Goal: Task Accomplishment & Management: Manage account settings

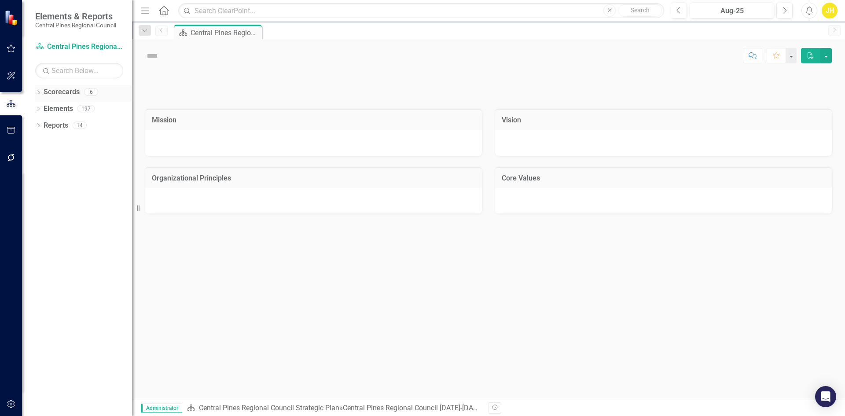
click at [41, 91] on icon "Dropdown" at bounding box center [38, 93] width 6 height 5
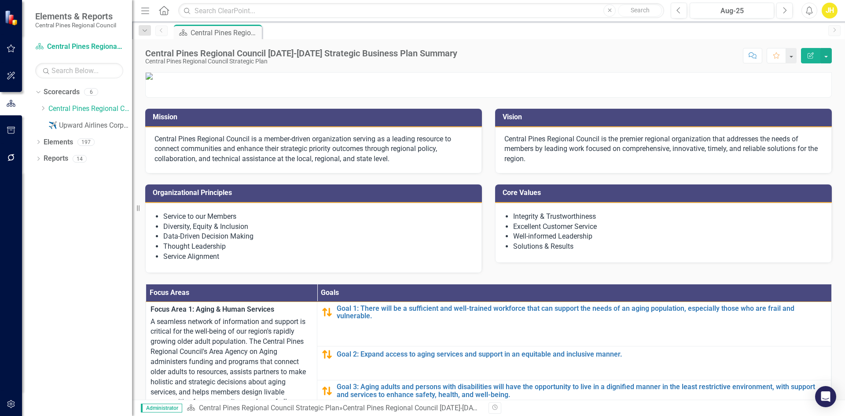
click at [59, 15] on span "Elements & Reports" at bounding box center [75, 16] width 81 height 11
click at [165, 14] on icon at bounding box center [164, 10] width 10 height 9
click at [7, 157] on icon "button" at bounding box center [11, 157] width 9 height 7
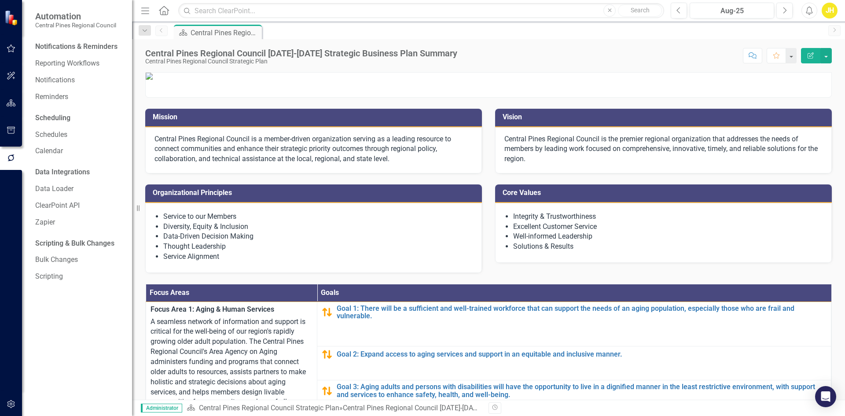
click at [12, 408] on button "button" at bounding box center [11, 404] width 20 height 18
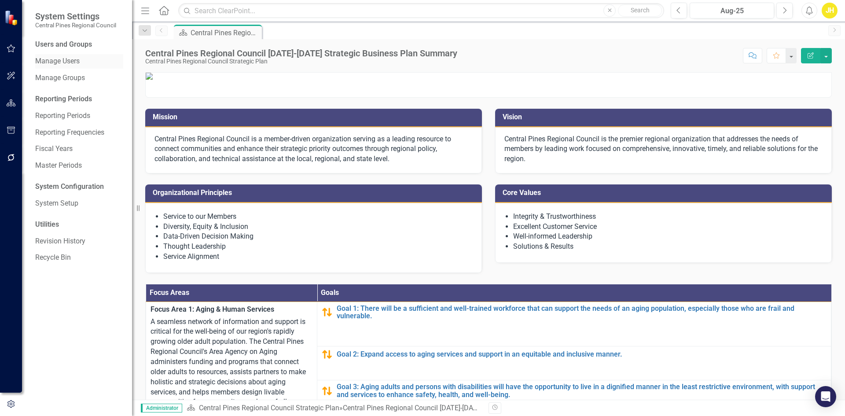
click at [66, 62] on link "Manage Users" at bounding box center [79, 61] width 88 height 10
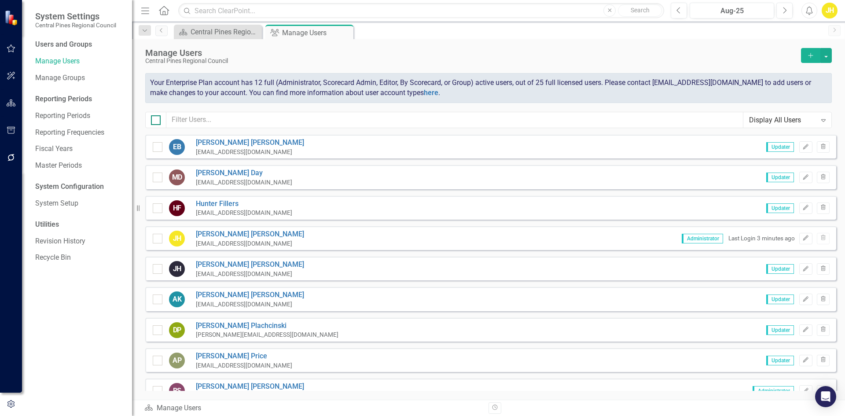
click at [159, 124] on div at bounding box center [156, 120] width 10 height 10
click at [157, 121] on input "checkbox" at bounding box center [154, 118] width 6 height 6
checkbox input "true"
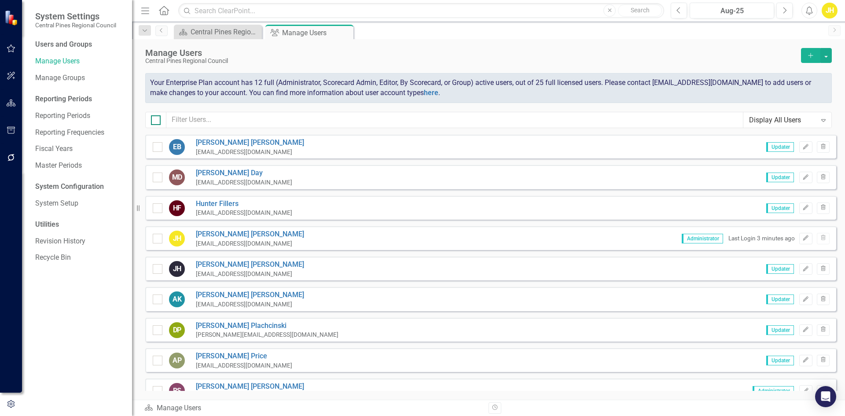
checkbox input "true"
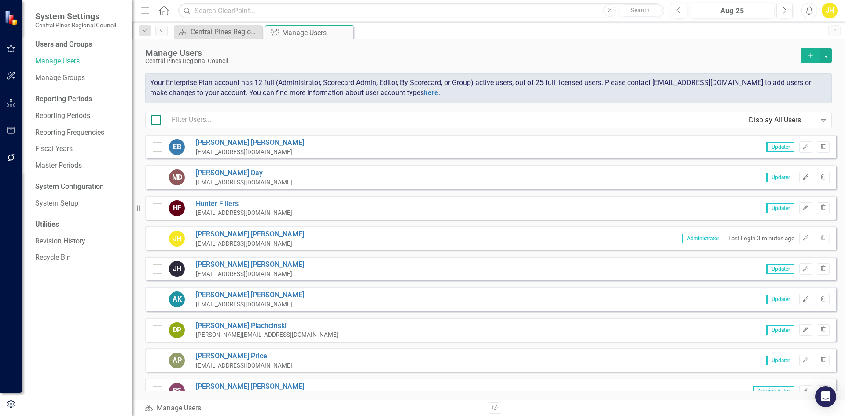
checkbox input "true"
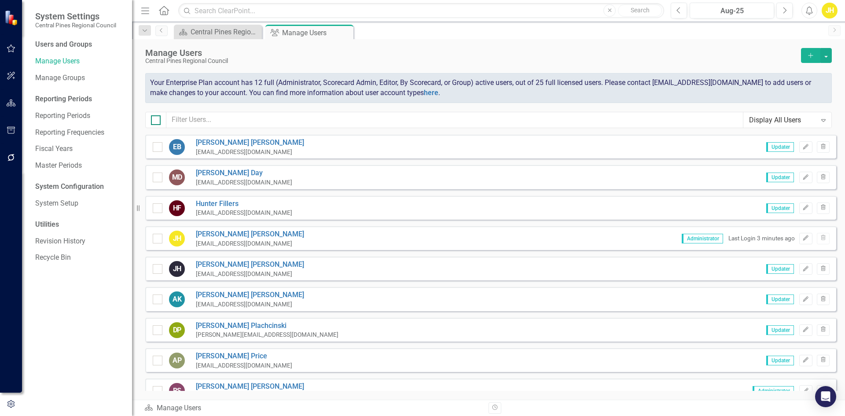
checkbox input "true"
click at [803, 145] on icon "Edit" at bounding box center [806, 146] width 7 height 5
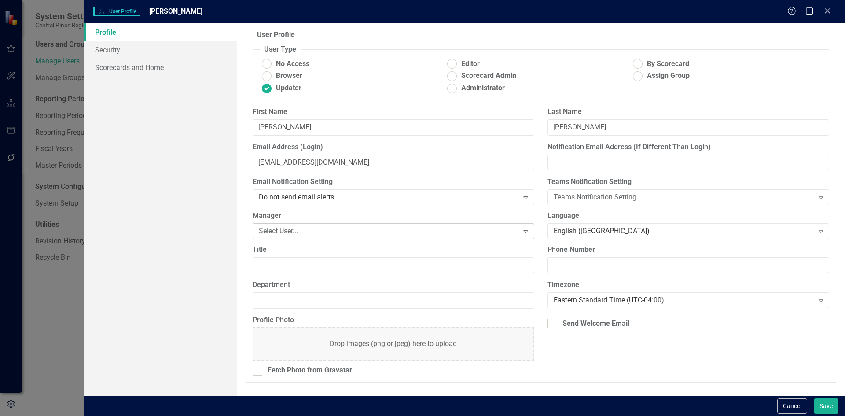
click at [500, 227] on div "Select User..." at bounding box center [389, 231] width 260 height 10
click at [243, 233] on div "User Profile ClearPoint has a wealth of options to help you ensure that people …" at bounding box center [541, 209] width 608 height 372
click at [596, 340] on div "Profile Photo Drop images (png or jpeg) here to upload Fetch Photo from Gravata…" at bounding box center [541, 348] width 590 height 67
click at [571, 323] on div "Send Welcome Email" at bounding box center [596, 324] width 67 height 10
click at [553, 323] on input "Send Welcome Email" at bounding box center [551, 322] width 6 height 6
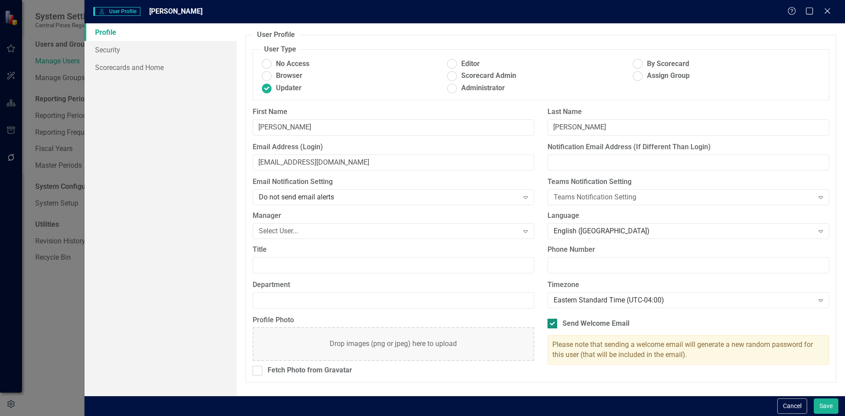
click at [571, 323] on div "Send Welcome Email" at bounding box center [596, 324] width 67 height 10
click at [553, 323] on input "Send Welcome Email" at bounding box center [551, 322] width 6 height 6
checkbox input "false"
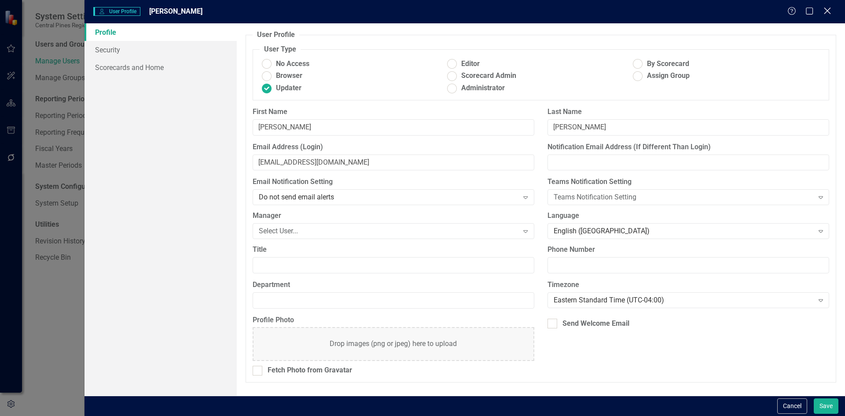
click at [824, 12] on icon "Close" at bounding box center [827, 11] width 11 height 8
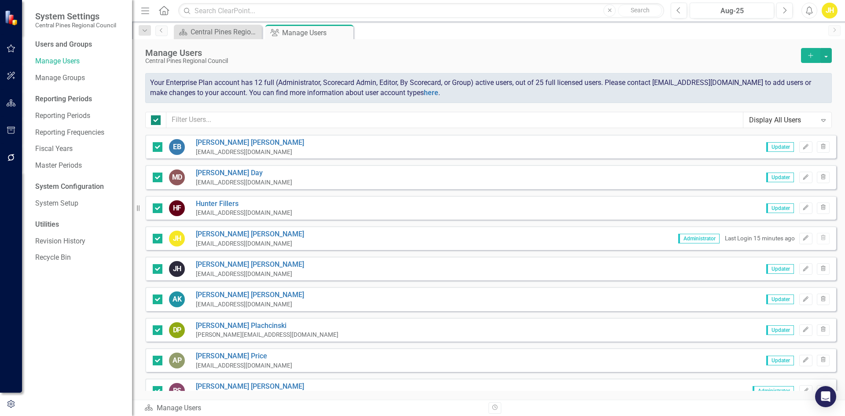
click at [152, 121] on div at bounding box center [156, 120] width 10 height 10
click at [152, 121] on input "checkbox" at bounding box center [154, 118] width 6 height 6
checkbox input "false"
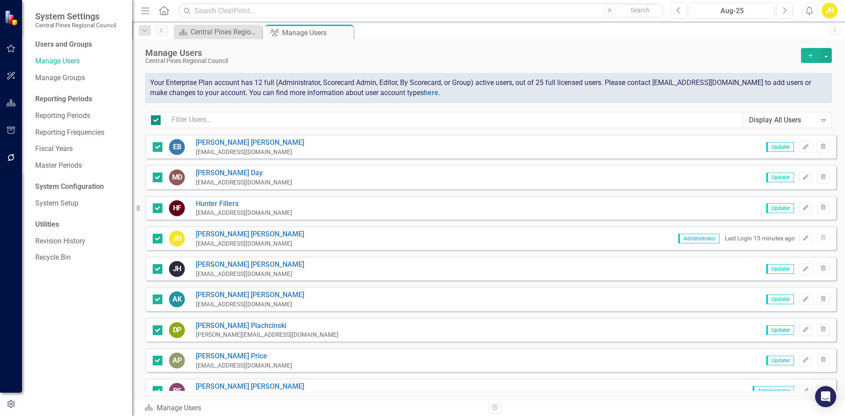
checkbox input "false"
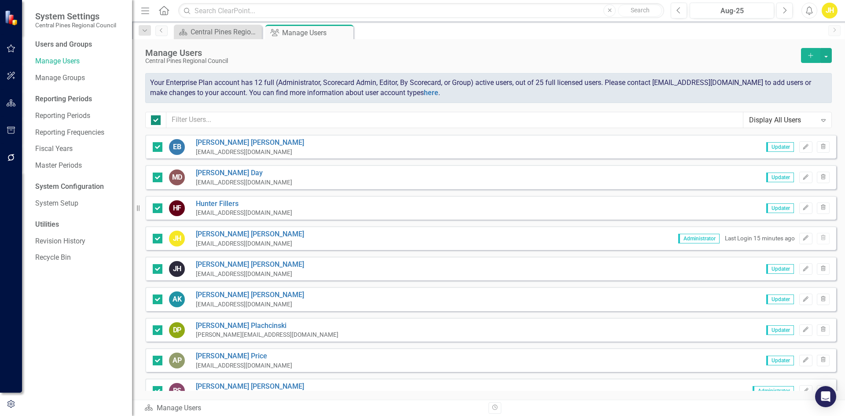
checkbox input "false"
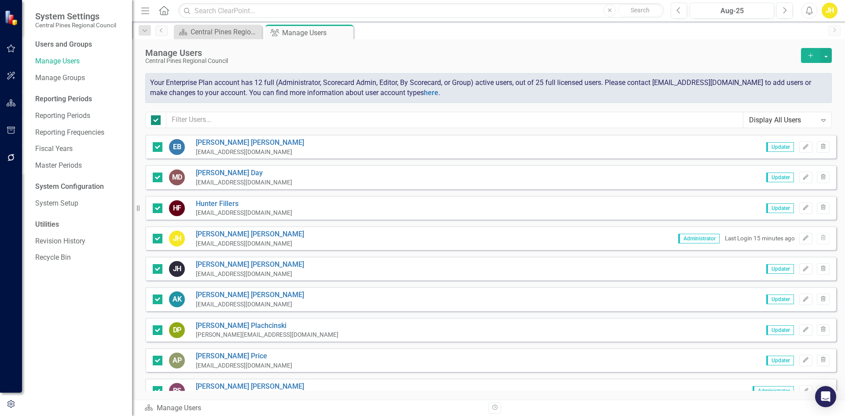
checkbox input "false"
click at [216, 33] on div "Central Pines Regional Council [DATE]-[DATE] Strategic Business Plan Summary" at bounding box center [220, 31] width 58 height 11
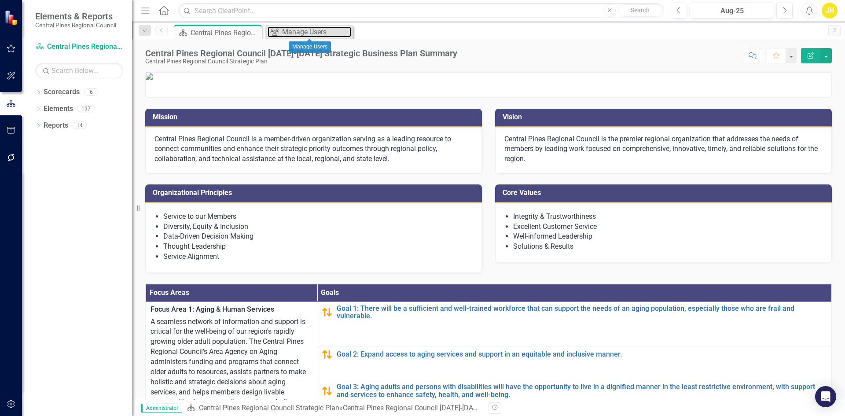
click at [283, 33] on div "Manage Users" at bounding box center [316, 31] width 69 height 11
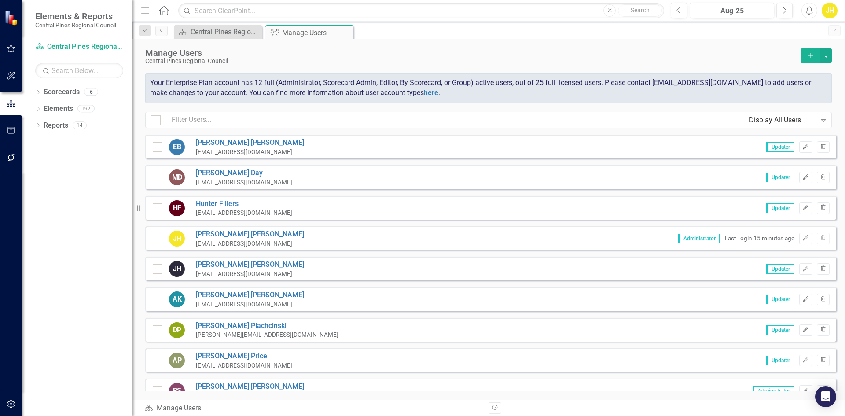
click at [799, 151] on button "Edit" at bounding box center [805, 146] width 13 height 11
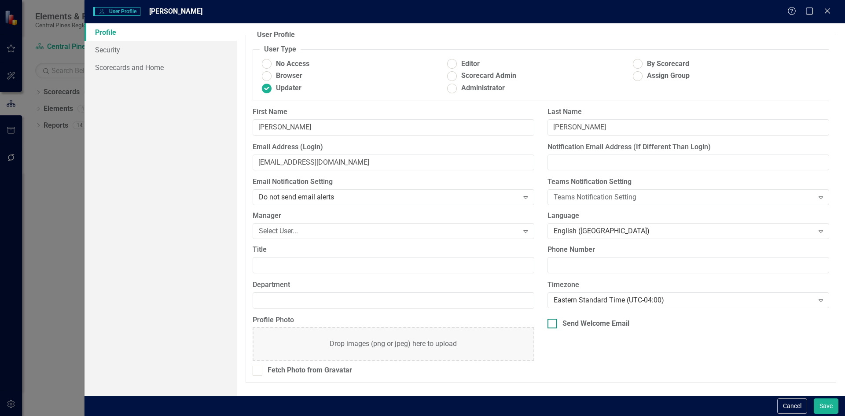
click at [551, 321] on input "Send Welcome Email" at bounding box center [551, 322] width 6 height 6
checkbox input "true"
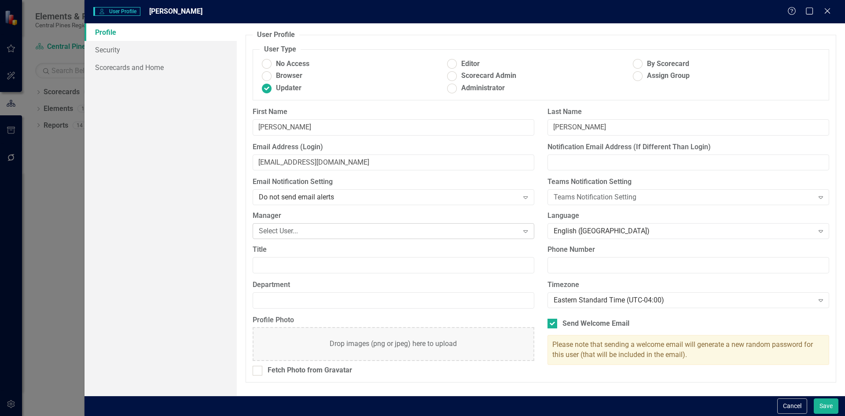
click at [442, 236] on div "Select User..." at bounding box center [389, 231] width 260 height 10
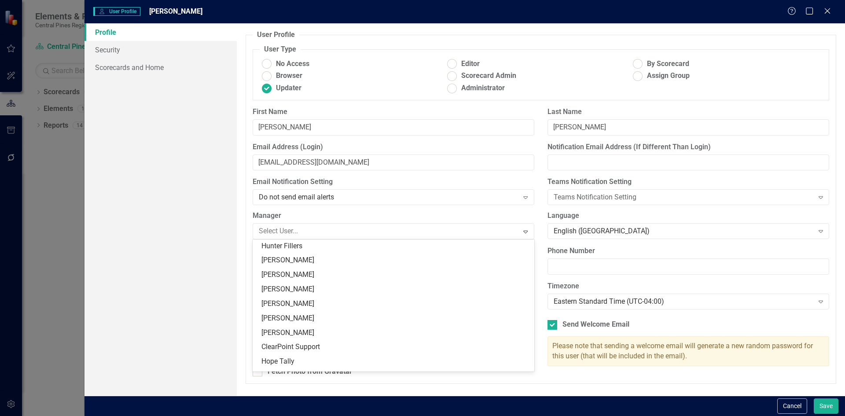
scroll to position [70, 0]
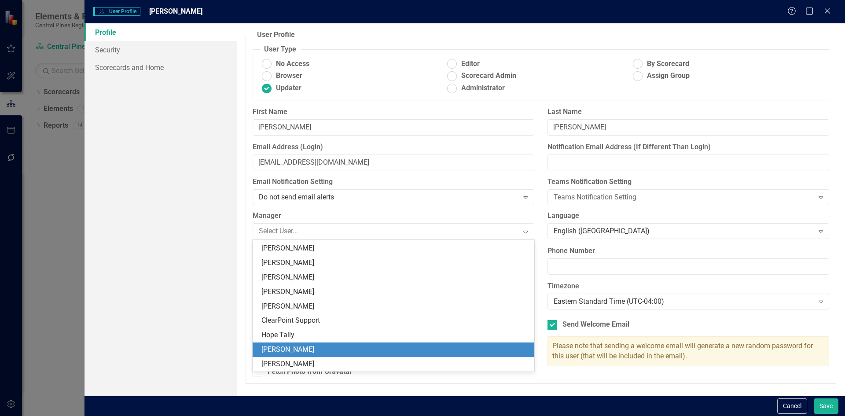
click at [416, 349] on div "[PERSON_NAME]" at bounding box center [395, 350] width 268 height 10
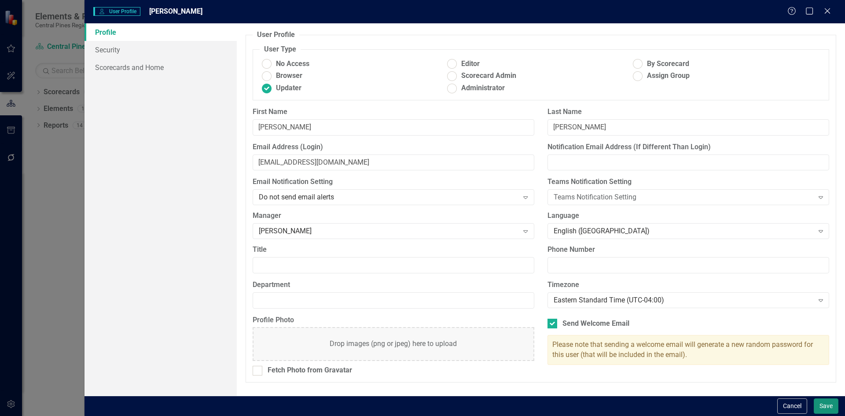
click at [829, 403] on button "Save" at bounding box center [826, 405] width 25 height 15
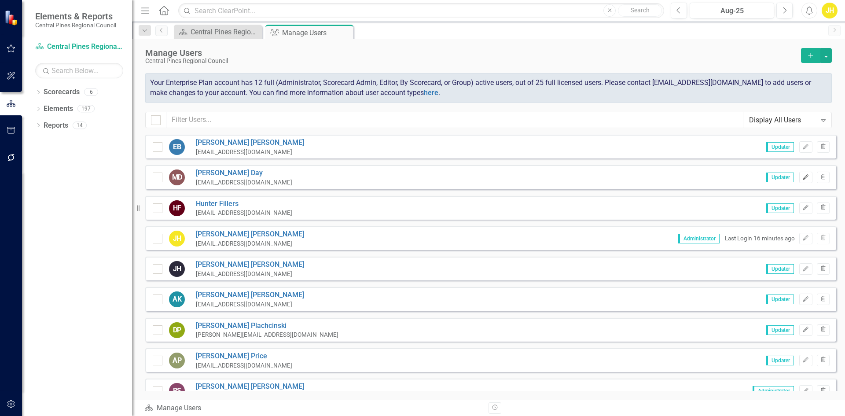
click at [803, 178] on icon "Edit" at bounding box center [806, 177] width 7 height 5
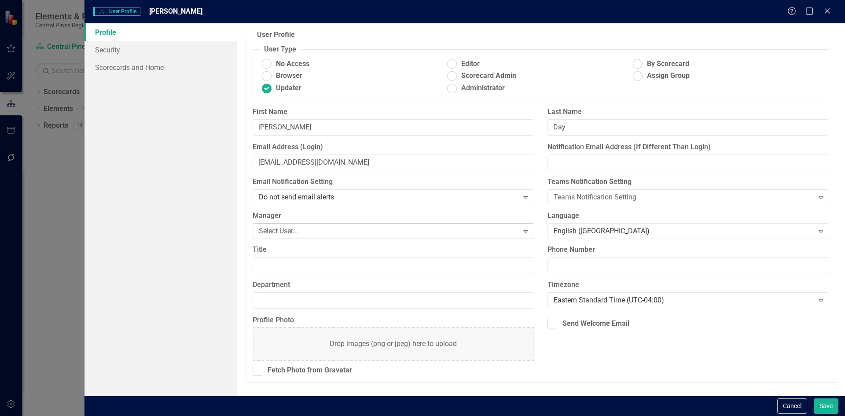
click at [434, 232] on div "Select User..." at bounding box center [389, 231] width 260 height 10
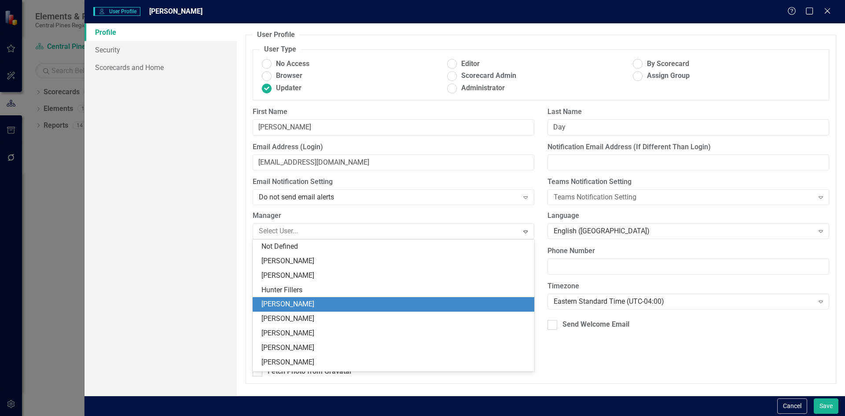
click at [420, 299] on div "[PERSON_NAME]" at bounding box center [395, 304] width 268 height 10
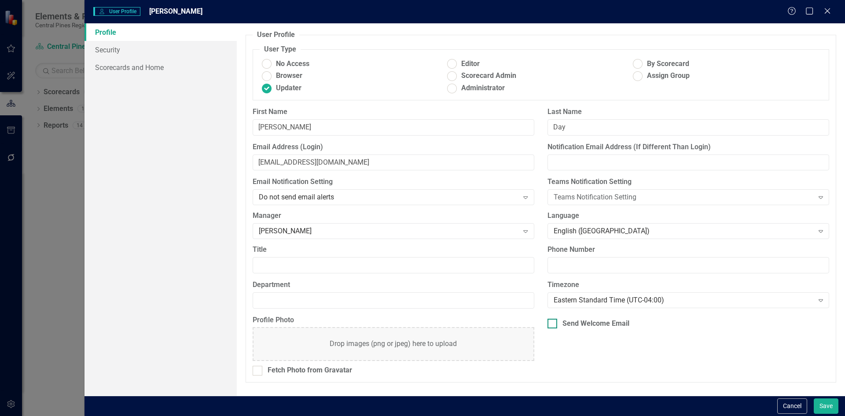
click at [550, 322] on input "Send Welcome Email" at bounding box center [551, 322] width 6 height 6
checkbox input "true"
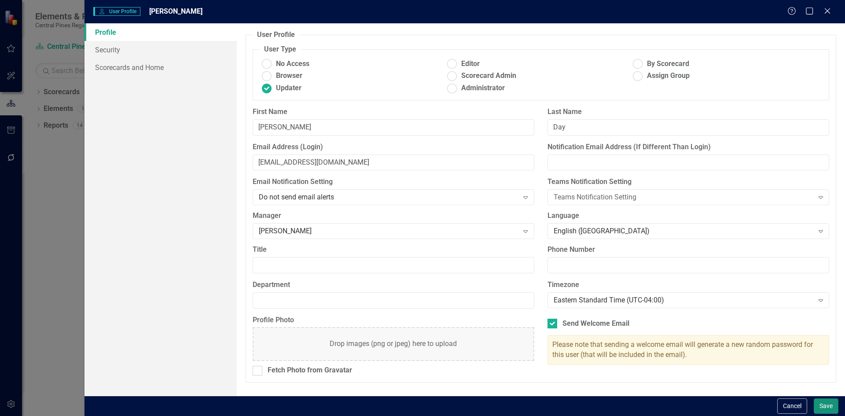
click at [829, 405] on button "Save" at bounding box center [826, 405] width 25 height 15
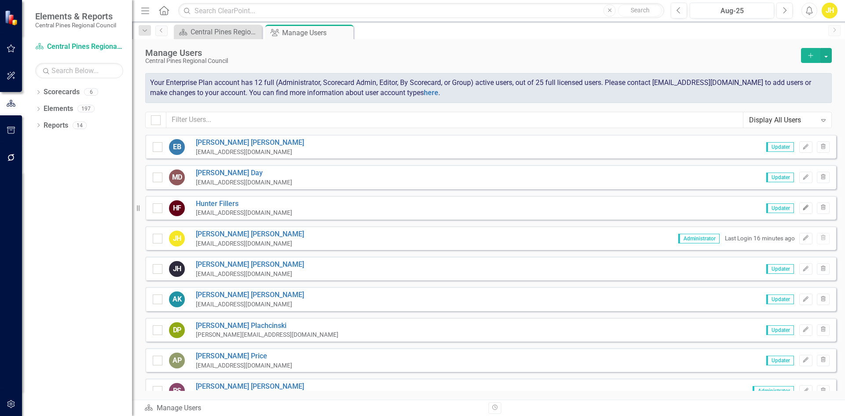
click at [803, 206] on icon "Edit" at bounding box center [806, 207] width 7 height 5
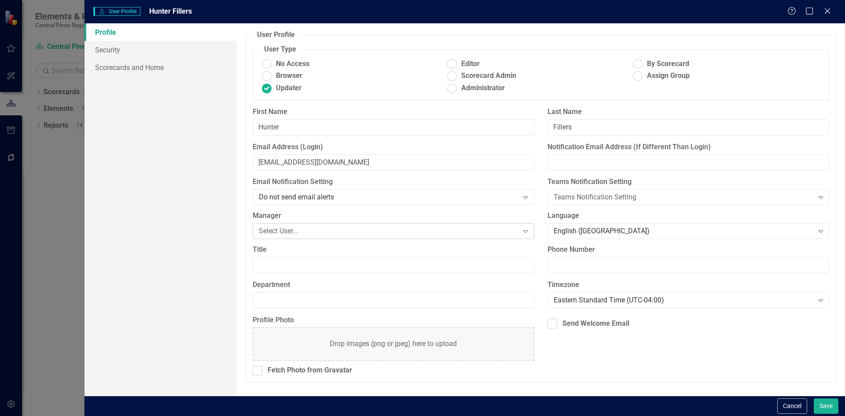
click at [424, 227] on div "Select User..." at bounding box center [389, 231] width 260 height 10
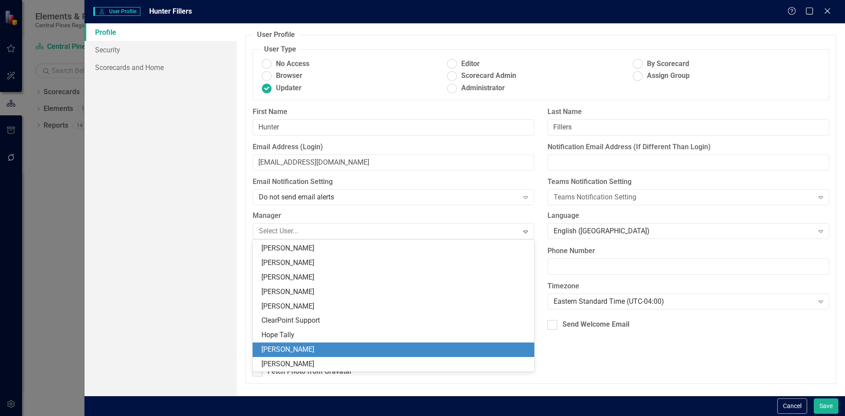
click at [384, 346] on div "[PERSON_NAME]" at bounding box center [395, 350] width 268 height 10
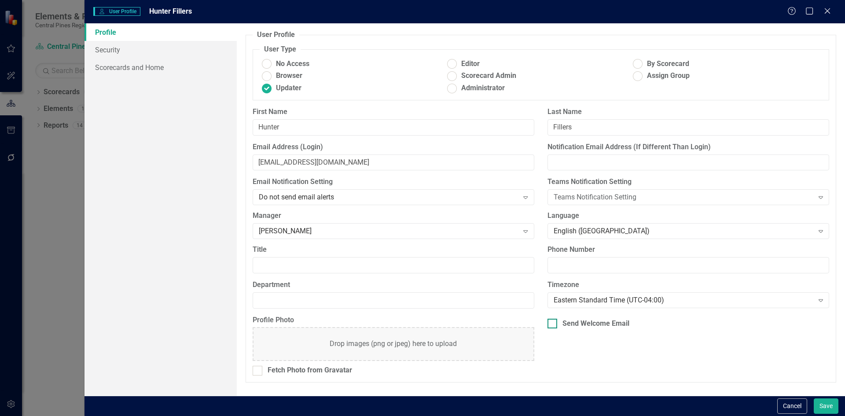
click at [549, 321] on input "Send Welcome Email" at bounding box center [551, 322] width 6 height 6
checkbox input "true"
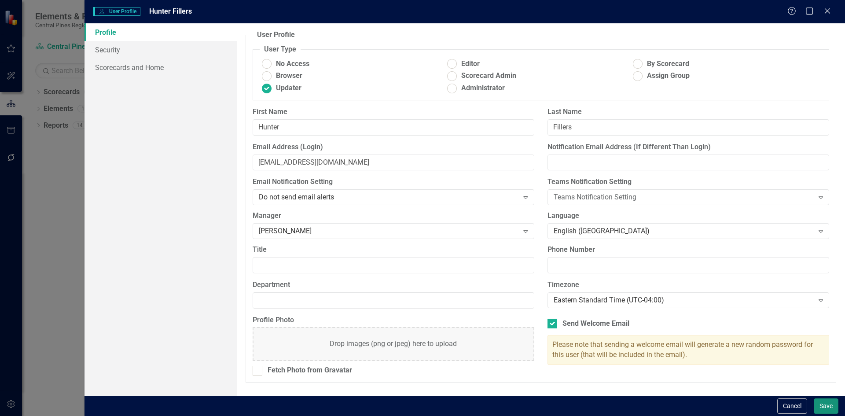
click at [820, 404] on button "Save" at bounding box center [826, 405] width 25 height 15
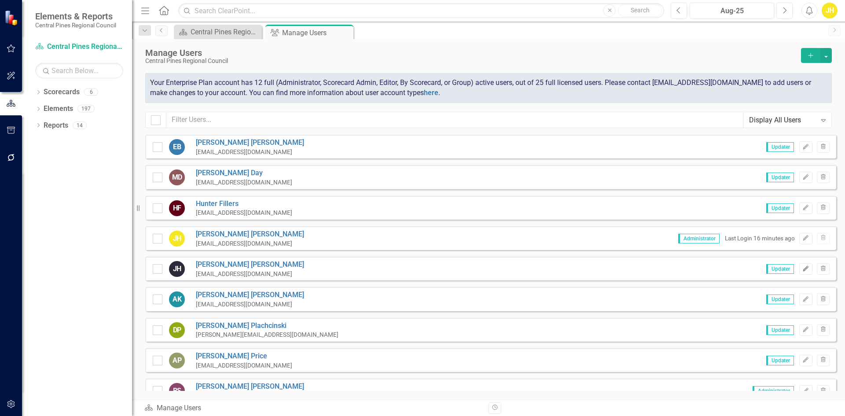
click at [803, 269] on icon "button" at bounding box center [805, 268] width 5 height 5
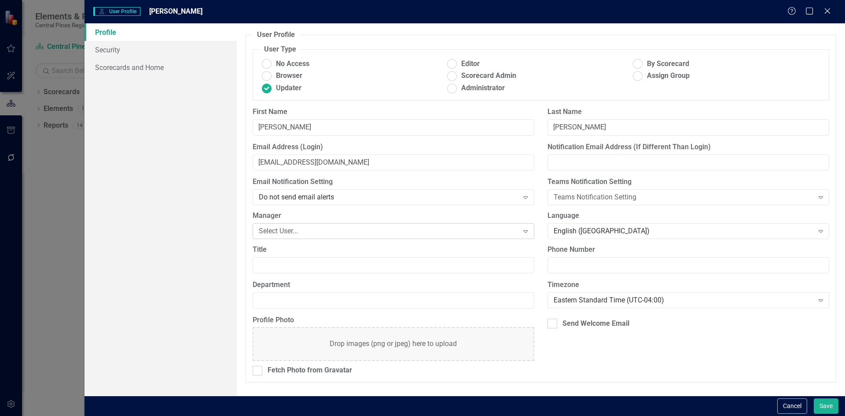
click at [353, 233] on div "Select User..." at bounding box center [389, 231] width 260 height 10
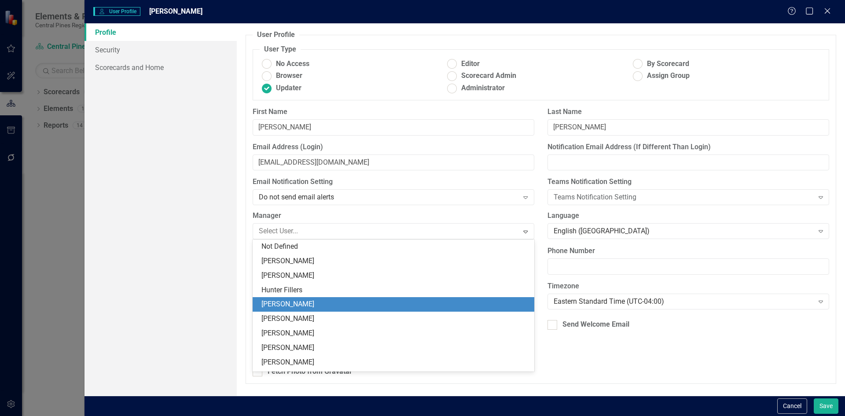
click at [328, 305] on div "[PERSON_NAME]" at bounding box center [395, 304] width 268 height 10
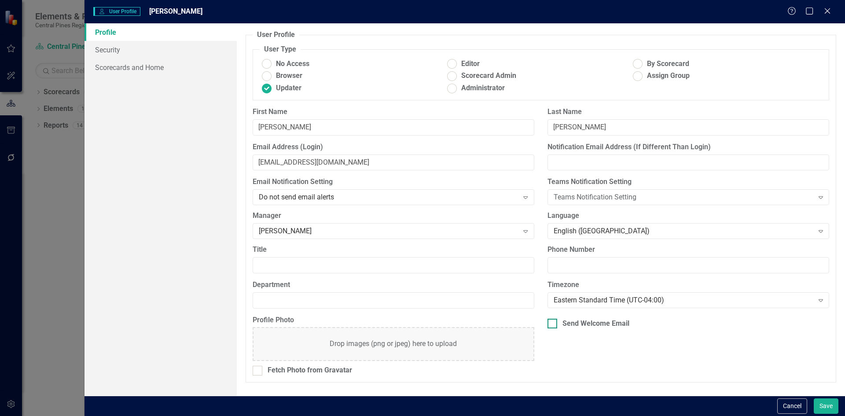
click at [550, 322] on input "Send Welcome Email" at bounding box center [551, 322] width 6 height 6
checkbox input "true"
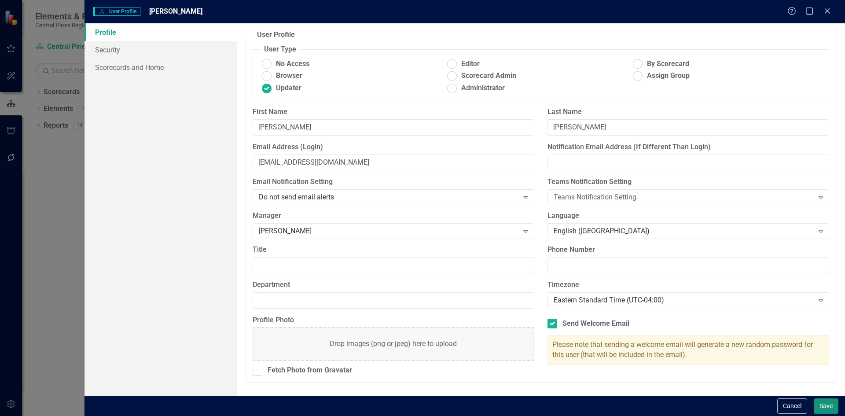
click at [821, 405] on button "Save" at bounding box center [826, 405] width 25 height 15
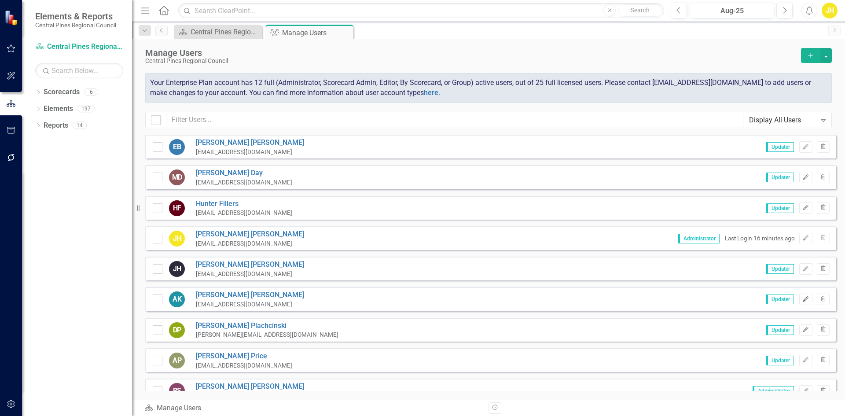
click at [803, 299] on icon "Edit" at bounding box center [806, 299] width 7 height 5
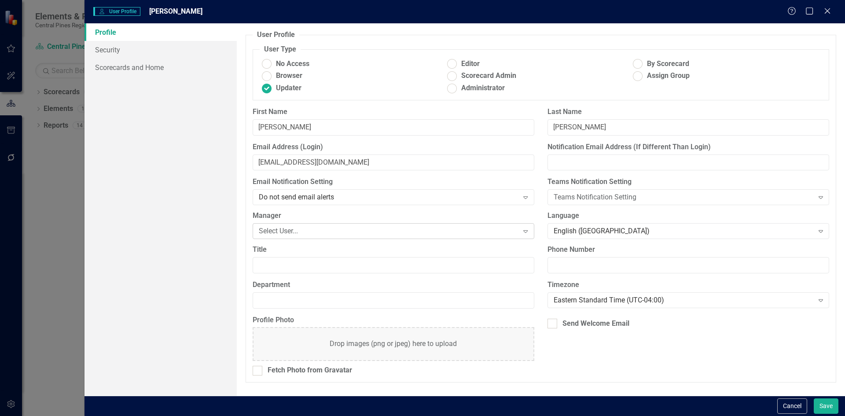
click at [365, 229] on div "Select User..." at bounding box center [389, 231] width 260 height 10
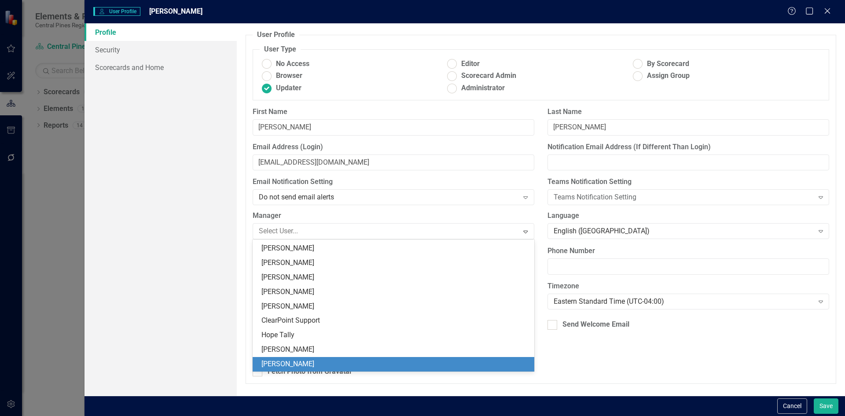
click at [347, 357] on div "[PERSON_NAME]" at bounding box center [394, 364] width 282 height 15
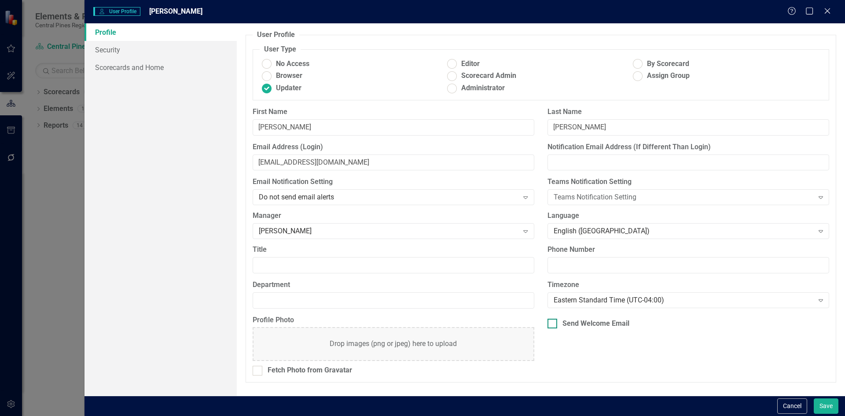
click at [556, 324] on div at bounding box center [553, 324] width 10 height 10
click at [553, 324] on input "Send Welcome Email" at bounding box center [551, 322] width 6 height 6
checkbox input "true"
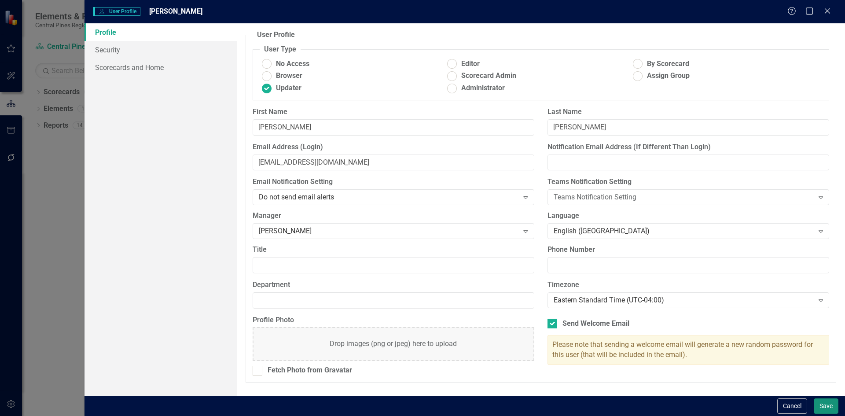
click at [826, 406] on button "Save" at bounding box center [826, 405] width 25 height 15
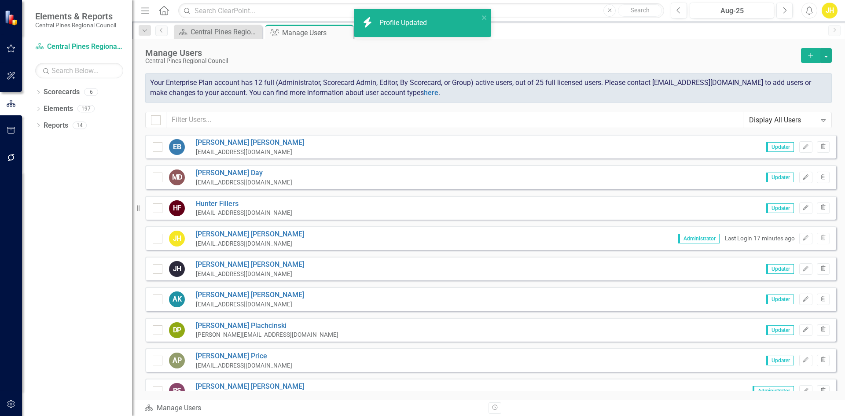
scroll to position [44, 0]
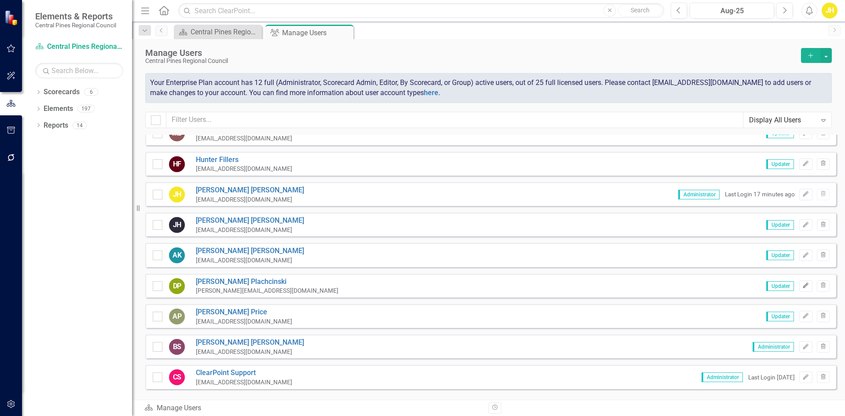
click at [803, 288] on icon "Edit" at bounding box center [806, 285] width 7 height 5
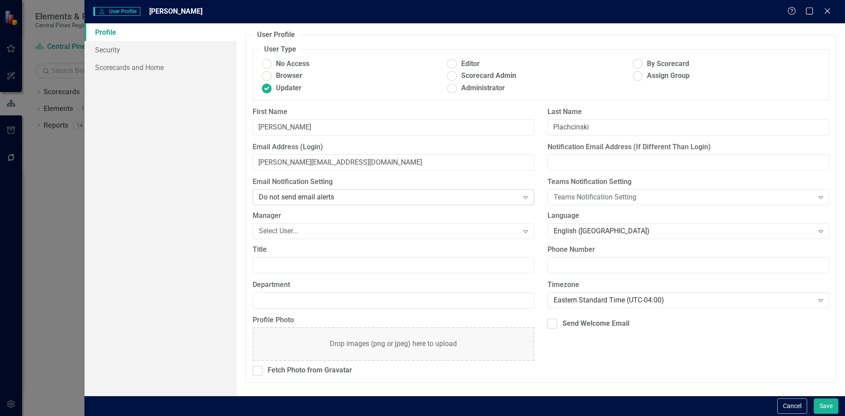
click at [474, 203] on div "Do not send email alerts Expand" at bounding box center [394, 197] width 282 height 16
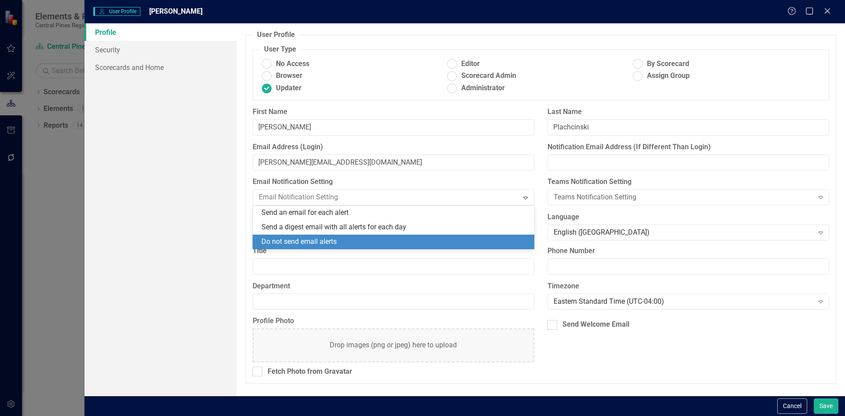
click at [237, 197] on div "User Profile ClearPoint has a wealth of options to help you ensure that people …" at bounding box center [541, 209] width 608 height 372
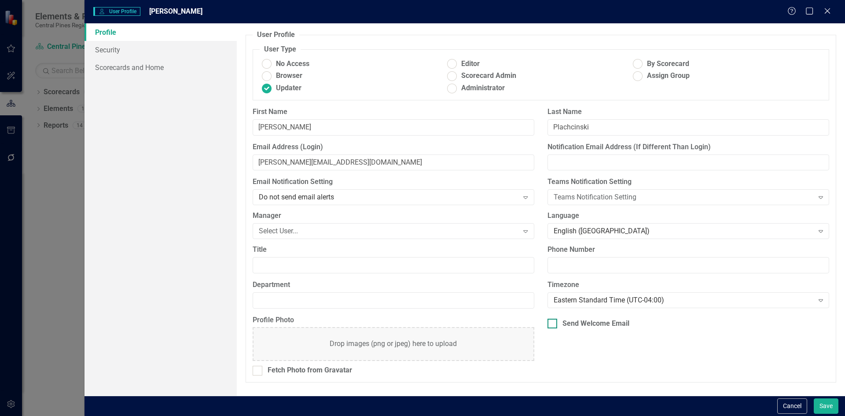
click at [556, 324] on div at bounding box center [553, 324] width 10 height 10
click at [553, 324] on input "Send Welcome Email" at bounding box center [551, 322] width 6 height 6
checkbox input "true"
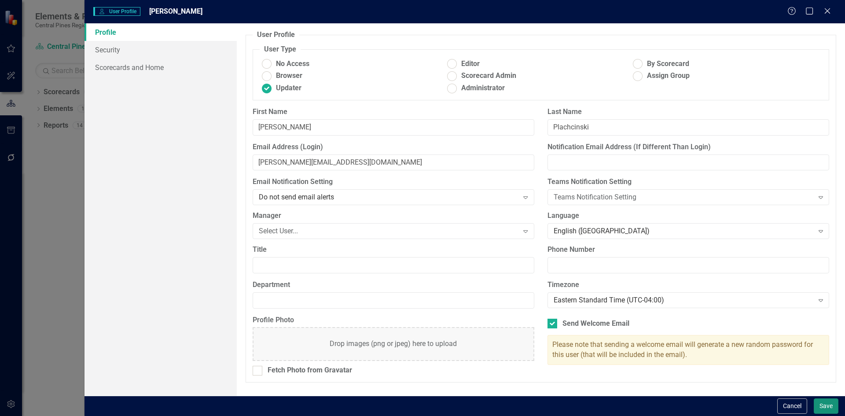
click at [829, 404] on button "Save" at bounding box center [826, 405] width 25 height 15
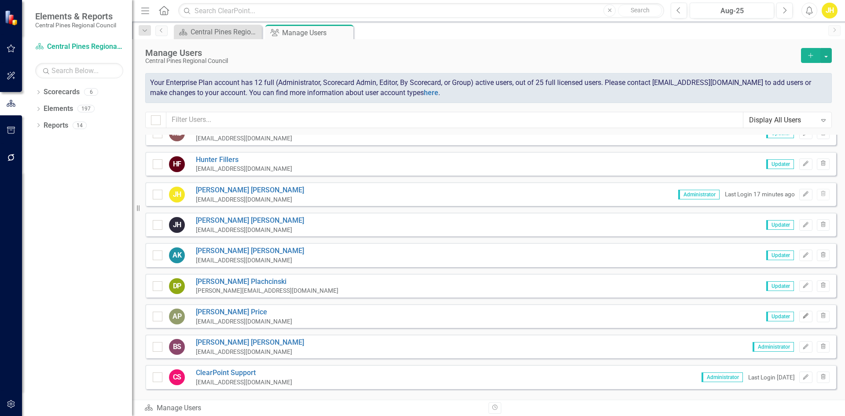
click at [803, 317] on icon "button" at bounding box center [805, 315] width 5 height 5
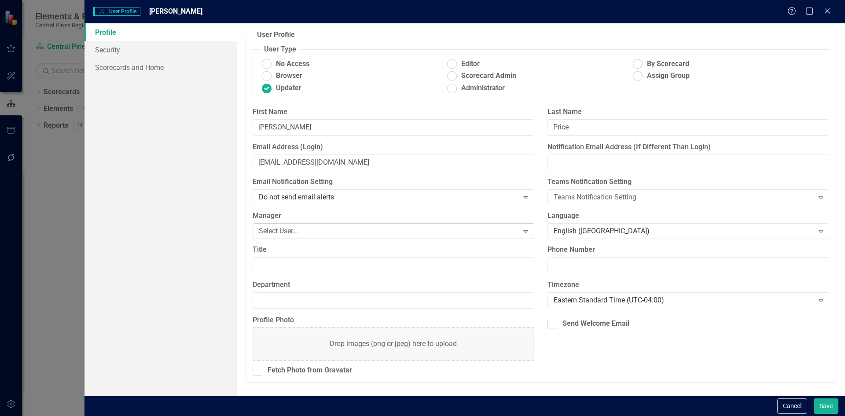
click at [480, 228] on div "Select User..." at bounding box center [389, 231] width 260 height 10
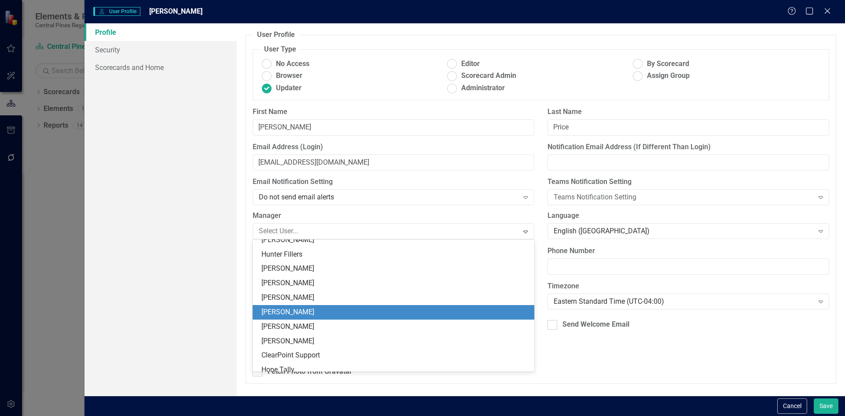
scroll to position [0, 0]
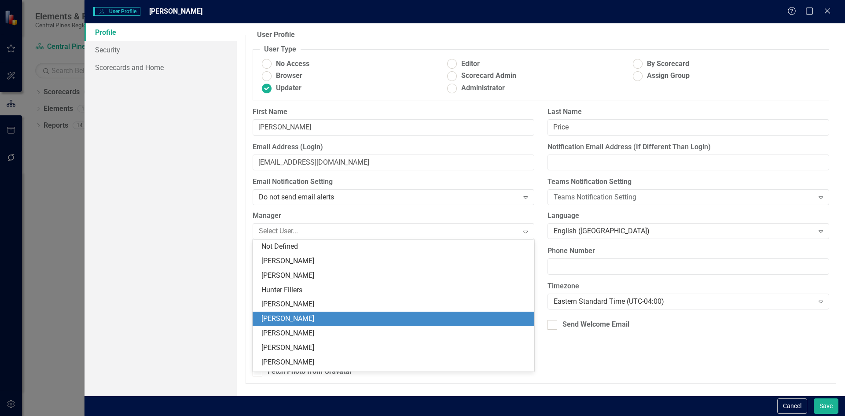
click at [412, 317] on div "[PERSON_NAME]" at bounding box center [395, 319] width 268 height 10
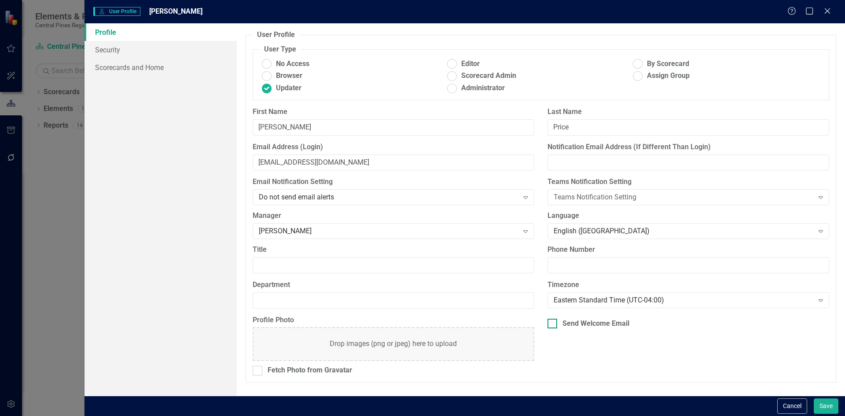
click at [551, 328] on div "Send Welcome Email" at bounding box center [689, 324] width 282 height 10
click at [551, 324] on input "Send Welcome Email" at bounding box center [551, 322] width 6 height 6
checkbox input "true"
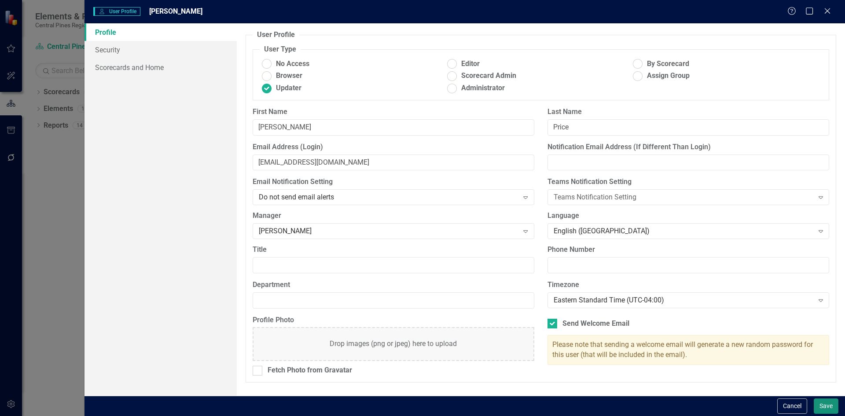
click at [826, 409] on button "Save" at bounding box center [826, 405] width 25 height 15
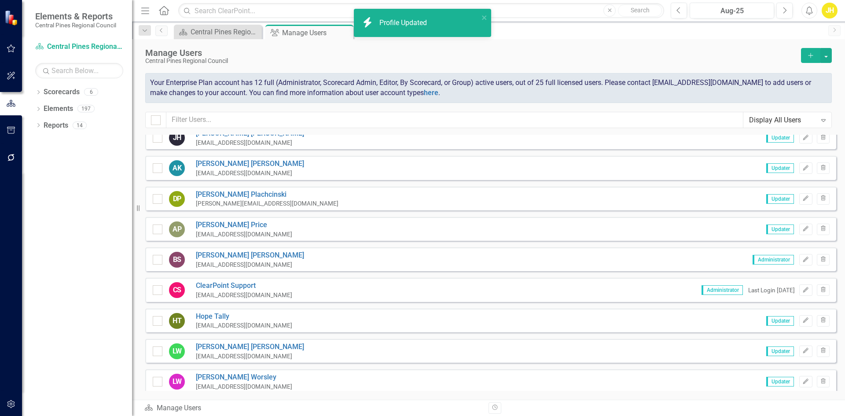
scroll to position [132, 0]
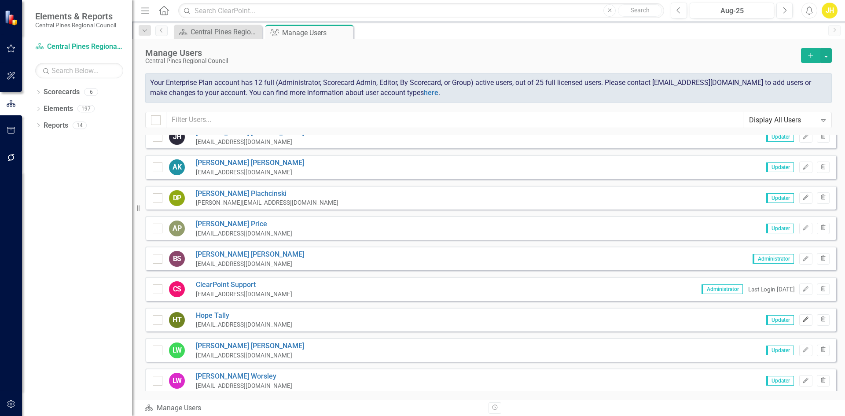
click at [803, 319] on icon "Edit" at bounding box center [806, 319] width 7 height 5
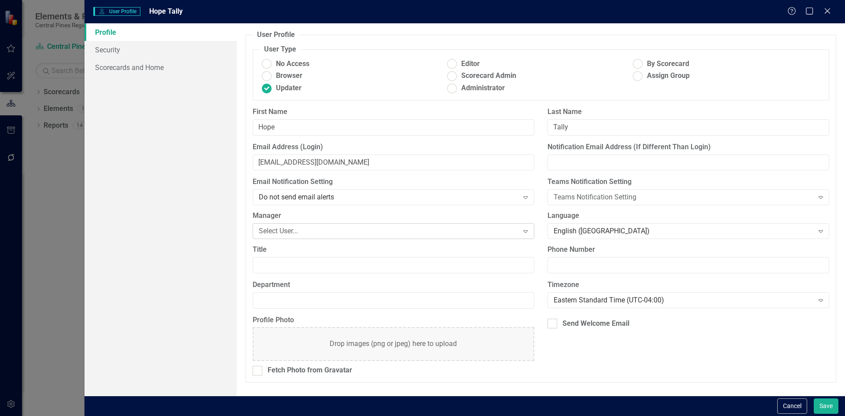
click at [376, 230] on div "Select User..." at bounding box center [389, 231] width 260 height 10
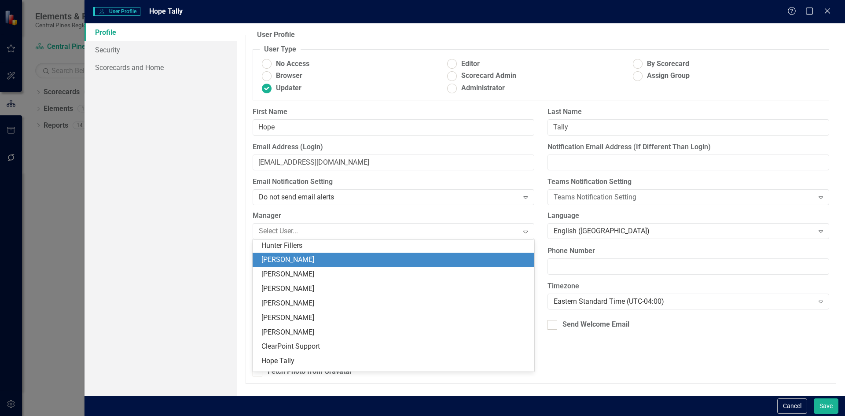
scroll to position [70, 0]
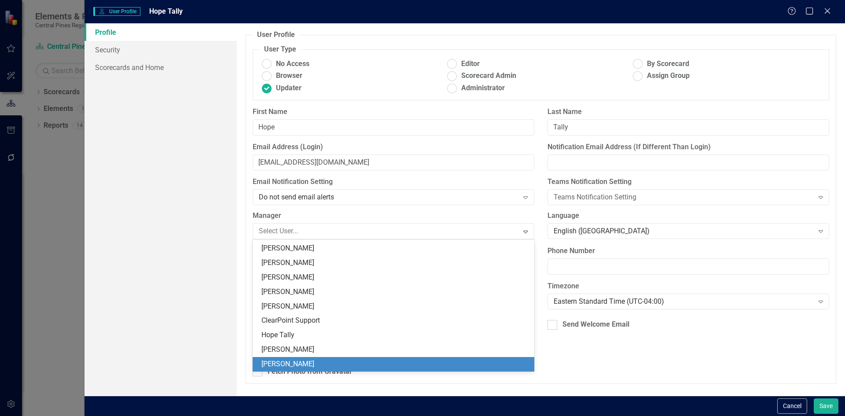
click at [352, 359] on div "[PERSON_NAME]" at bounding box center [395, 364] width 268 height 10
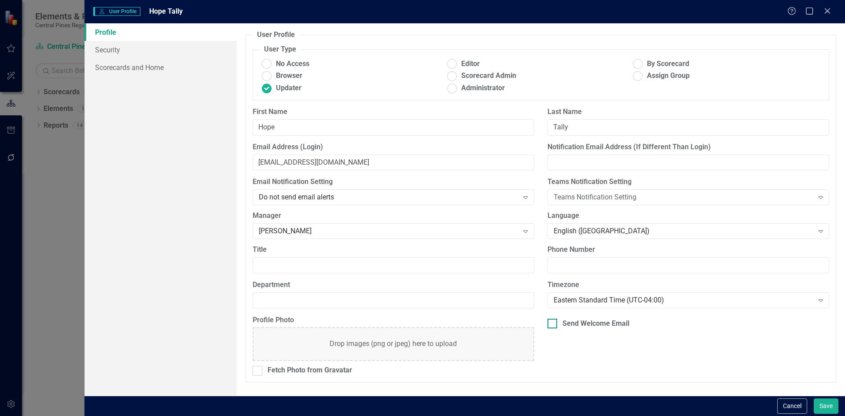
click at [548, 323] on input "Send Welcome Email" at bounding box center [551, 322] width 6 height 6
checkbox input "true"
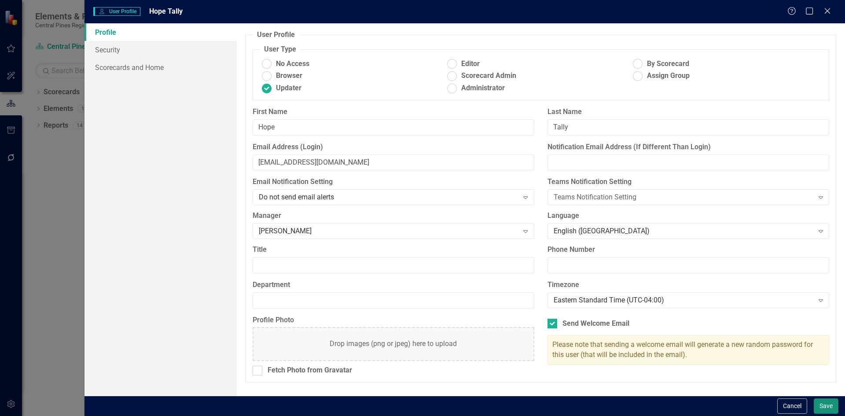
click at [828, 407] on button "Save" at bounding box center [826, 405] width 25 height 15
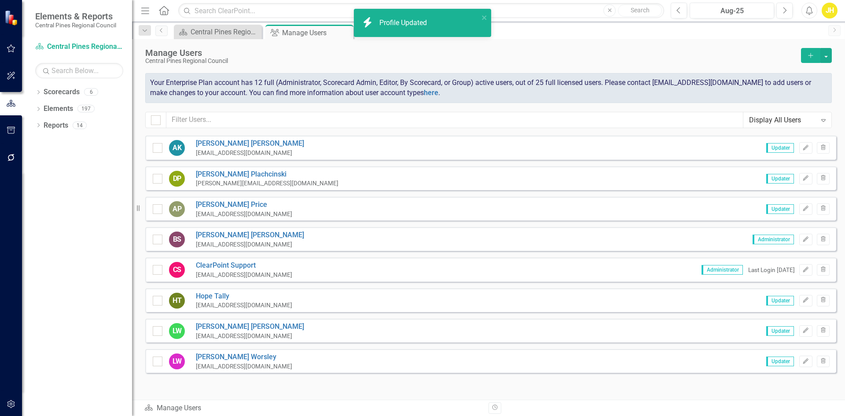
scroll to position [162, 0]
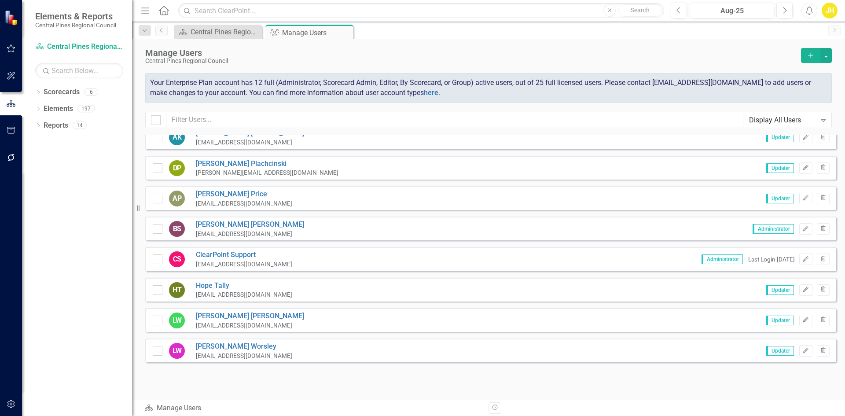
click at [803, 321] on icon "button" at bounding box center [805, 319] width 5 height 5
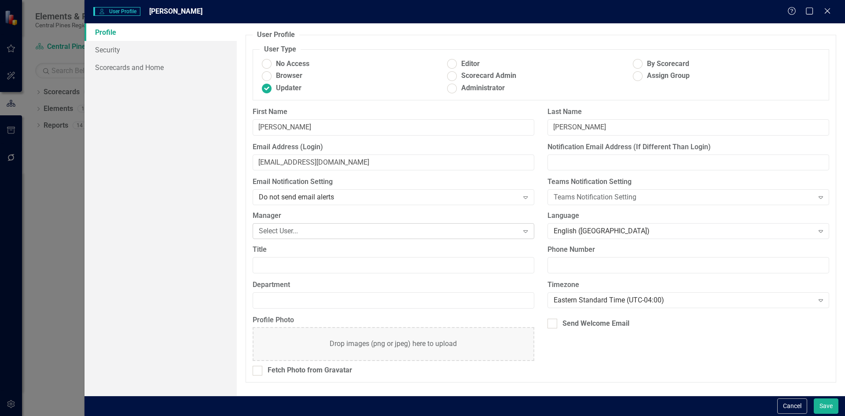
click at [423, 230] on div "Select User..." at bounding box center [389, 231] width 260 height 10
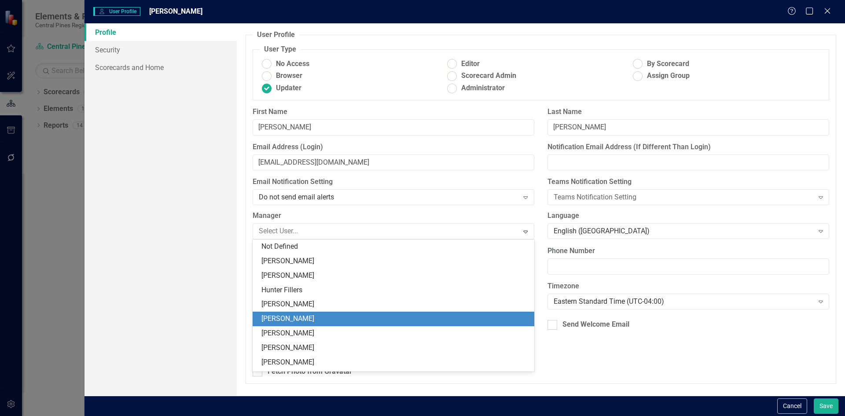
scroll to position [70, 0]
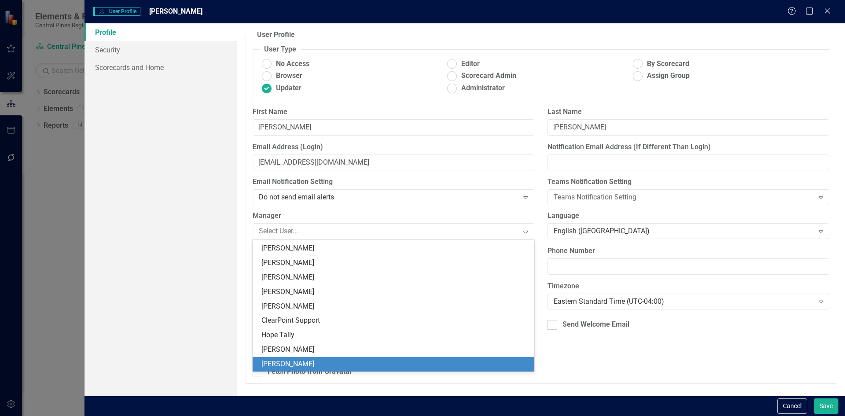
click at [401, 369] on div "[PERSON_NAME]" at bounding box center [395, 364] width 268 height 10
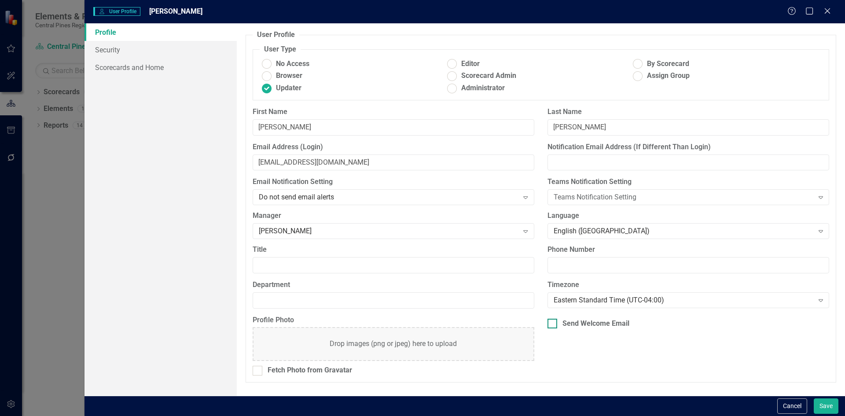
click at [552, 323] on input "Send Welcome Email" at bounding box center [551, 322] width 6 height 6
checkbox input "true"
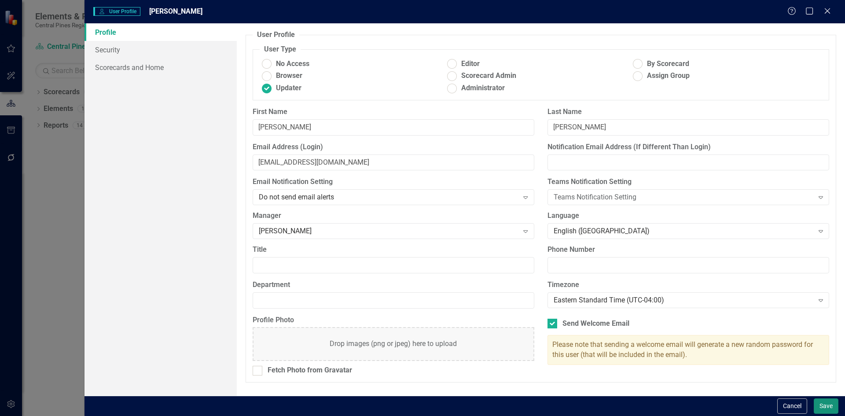
click at [818, 401] on button "Save" at bounding box center [826, 405] width 25 height 15
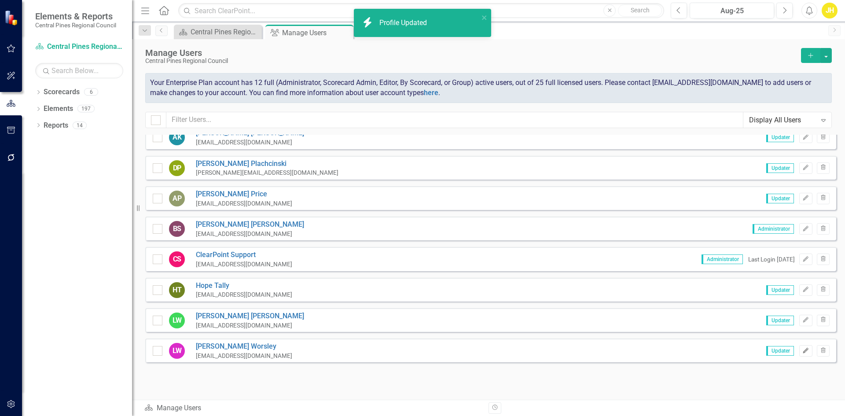
click at [803, 352] on icon "Edit" at bounding box center [806, 350] width 7 height 5
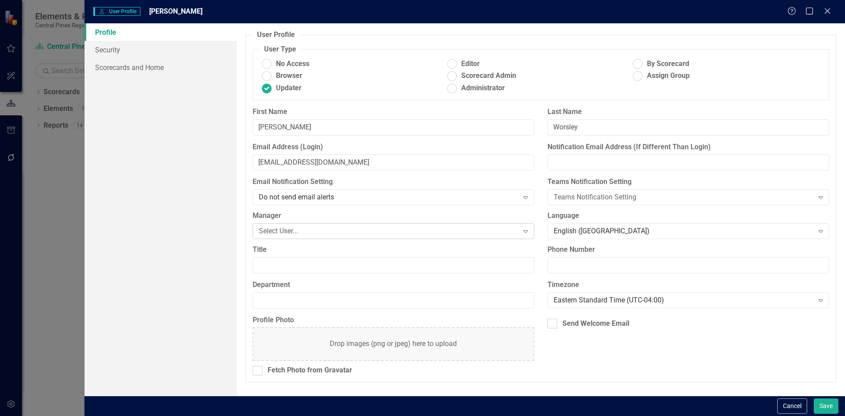
click at [382, 230] on div "Select User..." at bounding box center [389, 231] width 260 height 10
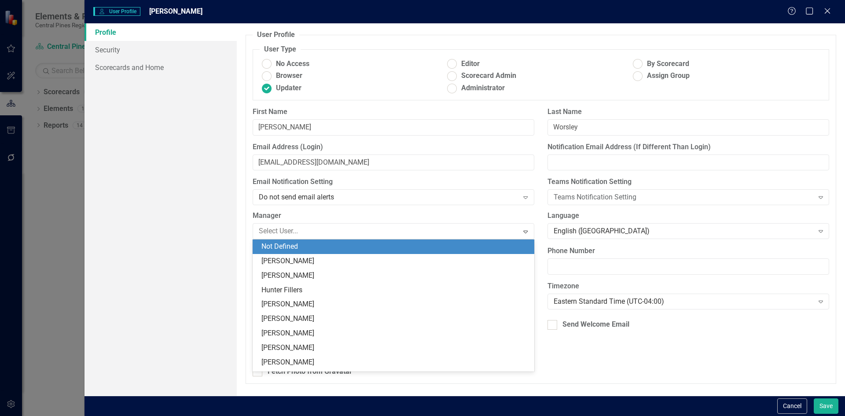
click at [169, 206] on div "Profile Security Scorecards and Home" at bounding box center [161, 209] width 152 height 372
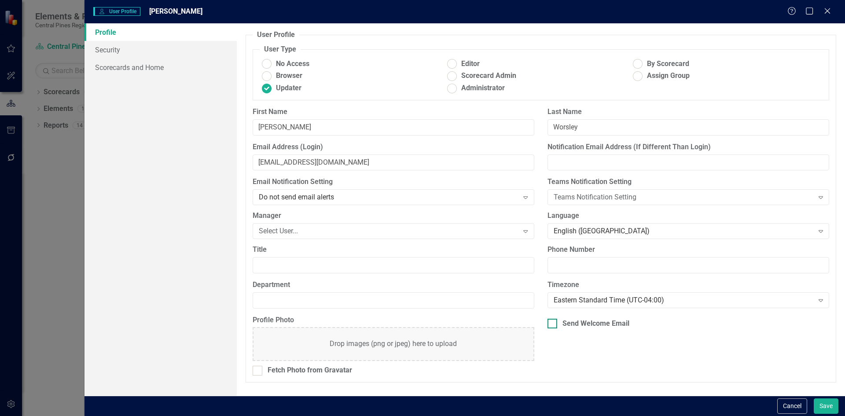
click at [548, 320] on input "Send Welcome Email" at bounding box center [551, 322] width 6 height 6
checkbox input "true"
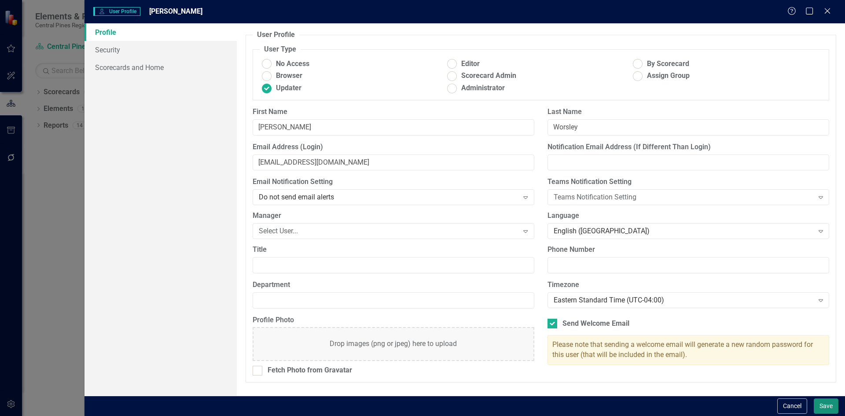
click at [821, 409] on button "Save" at bounding box center [826, 405] width 25 height 15
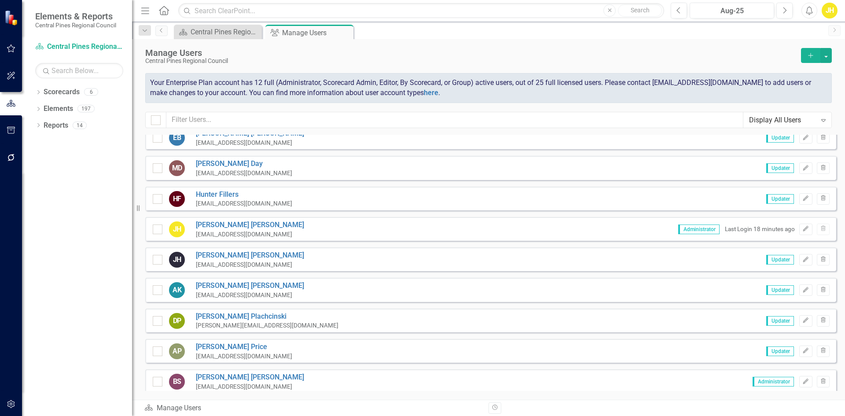
scroll to position [0, 0]
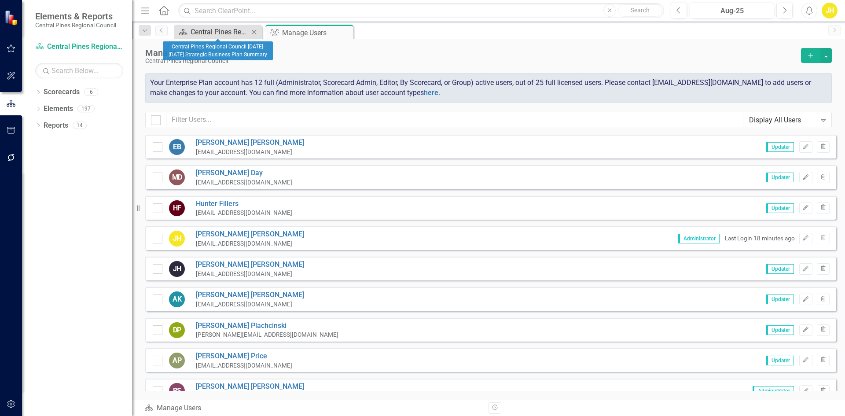
click at [227, 29] on div "Central Pines Regional Council [DATE]-[DATE] Strategic Business Plan Summary" at bounding box center [220, 31] width 58 height 11
